Goal: Navigation & Orientation: Find specific page/section

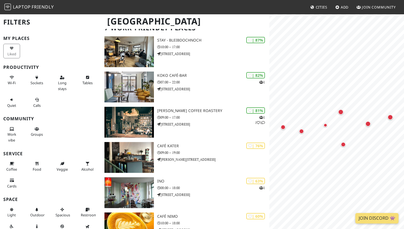
scroll to position [51, 0]
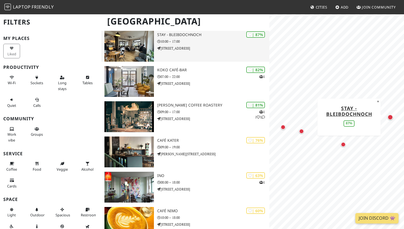
click at [188, 55] on div "| 87% STAY - bleibdochnoch 10:00 – 17:00 [STREET_ADDRESS]" at bounding box center [213, 46] width 112 height 31
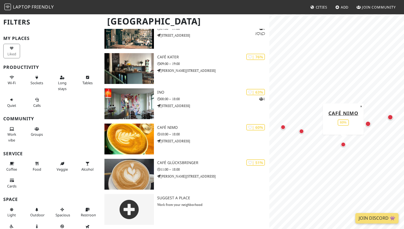
scroll to position [0, 0]
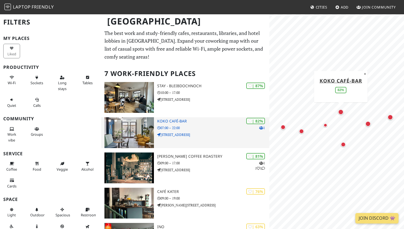
click at [139, 125] on img at bounding box center [128, 132] width 49 height 31
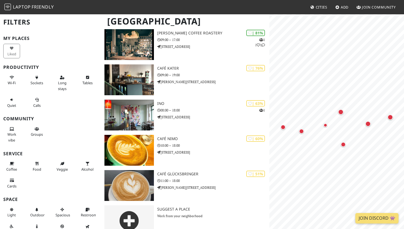
scroll to position [31, 0]
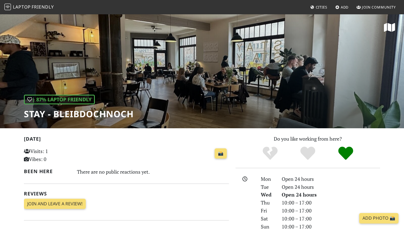
click at [109, 114] on h1 "STAY - bleibdochnoch" at bounding box center [79, 114] width 110 height 10
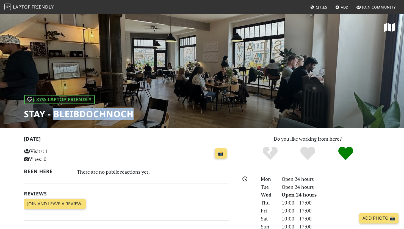
click at [109, 114] on h1 "STAY - bleibdochnoch" at bounding box center [79, 114] width 110 height 10
copy div "STAY - bleibdochnoch"
click at [206, 56] on div "| 87% Laptop Friendly STAY - bleibdochnoch" at bounding box center [202, 71] width 404 height 114
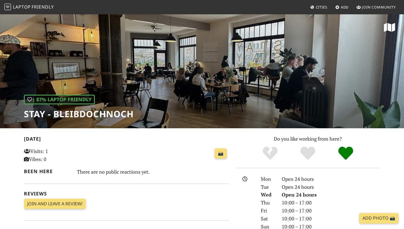
click at [155, 71] on div "| 87% Laptop Friendly STAY - bleibdochnoch" at bounding box center [202, 71] width 404 height 114
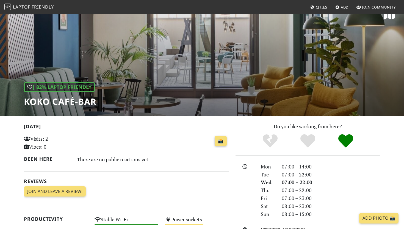
scroll to position [13, 0]
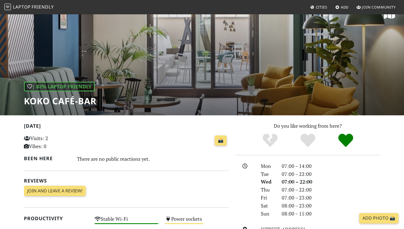
click at [55, 104] on h1 "koko café-bar" at bounding box center [60, 101] width 73 height 10
copy div "koko café-bar"
